Goal: Task Accomplishment & Management: Manage account settings

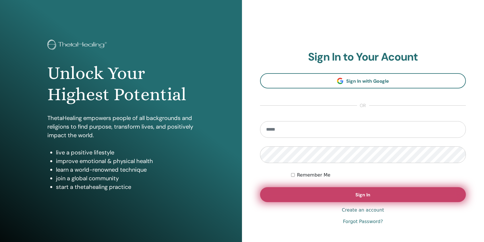
type input "**********"
click at [340, 200] on button "Sign In" at bounding box center [363, 194] width 206 height 15
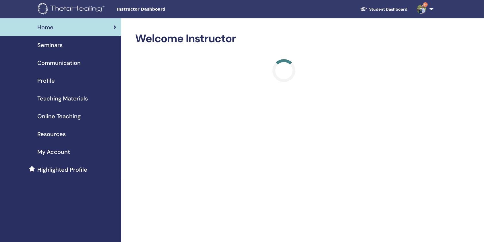
click at [63, 45] on div "Seminars" at bounding box center [61, 45] width 112 height 9
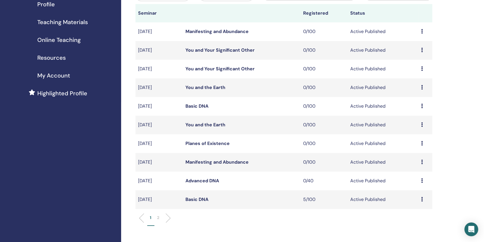
scroll to position [115, 0]
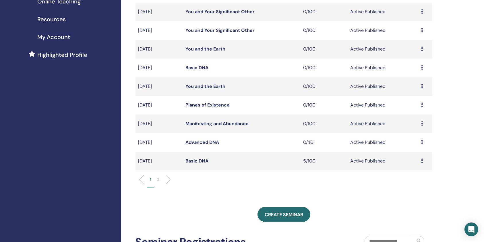
click at [204, 162] on link "Basic DNA" at bounding box center [196, 161] width 23 height 6
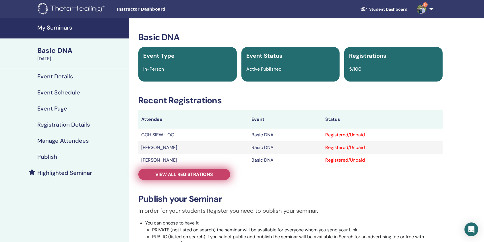
click at [204, 173] on span "View all registrations" at bounding box center [184, 174] width 58 height 6
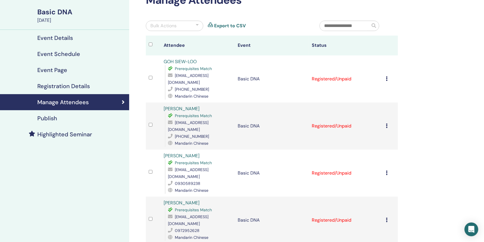
scroll to position [38, 0]
